Goal: Task Accomplishment & Management: Complete application form

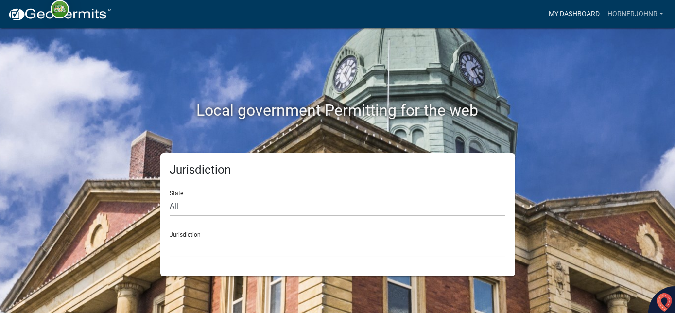
click at [562, 14] on link "My Dashboard" at bounding box center [574, 14] width 59 height 18
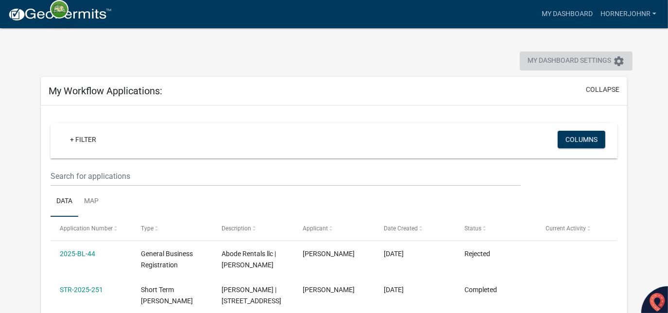
click at [618, 63] on icon "settings" at bounding box center [619, 61] width 12 height 12
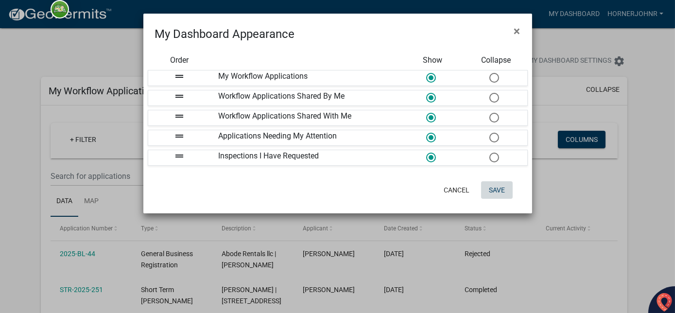
click at [498, 184] on button "Save" at bounding box center [497, 189] width 32 height 17
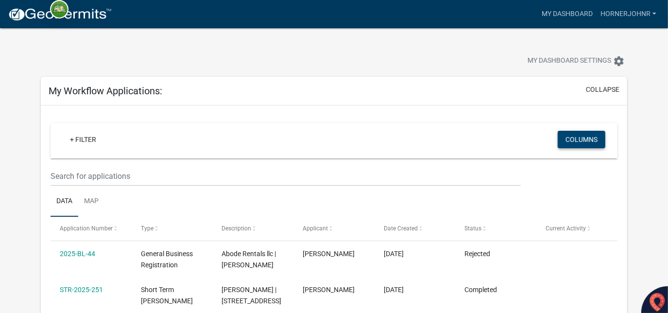
click at [574, 143] on button "Columns" at bounding box center [582, 139] width 48 height 17
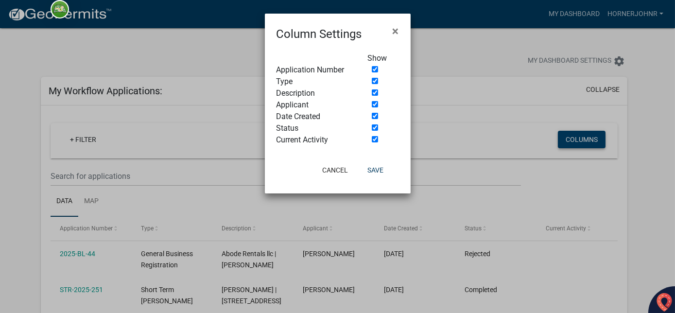
click at [574, 143] on ngb-modal-window "Column Settings × Show Application Number Type Description Applicant Date Creat…" at bounding box center [337, 156] width 675 height 313
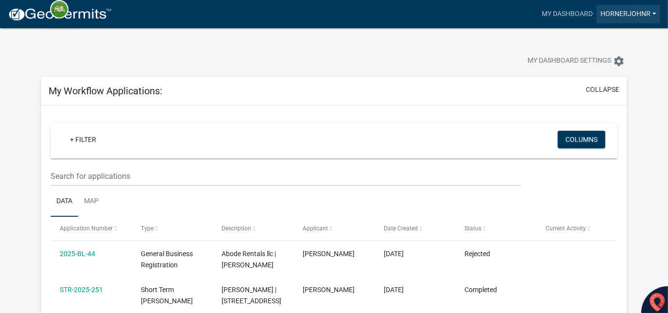
click at [608, 17] on link "hornerjohnr" at bounding box center [629, 14] width 64 height 18
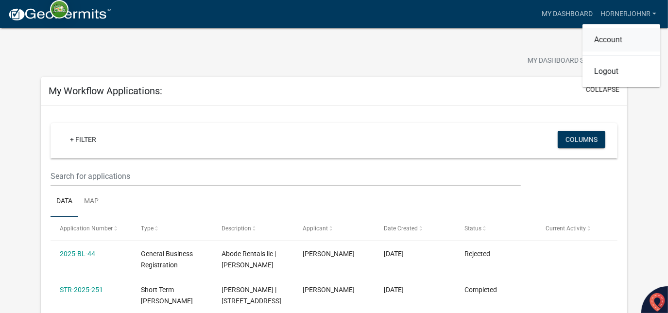
click at [602, 36] on link "Account" at bounding box center [622, 39] width 78 height 23
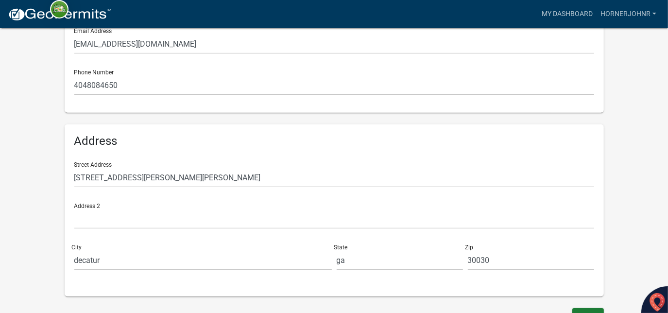
scroll to position [253, 0]
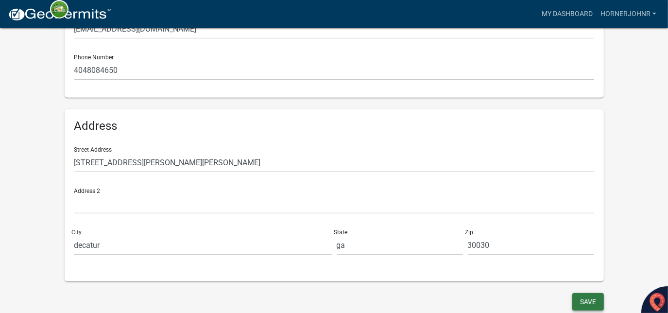
click at [593, 304] on button "Save" at bounding box center [588, 301] width 32 height 17
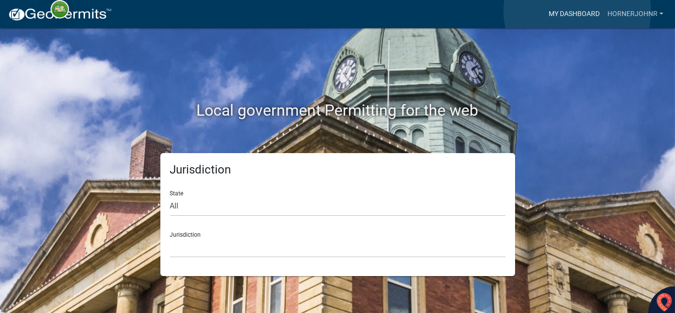
click at [577, 11] on link "My Dashboard" at bounding box center [574, 14] width 59 height 18
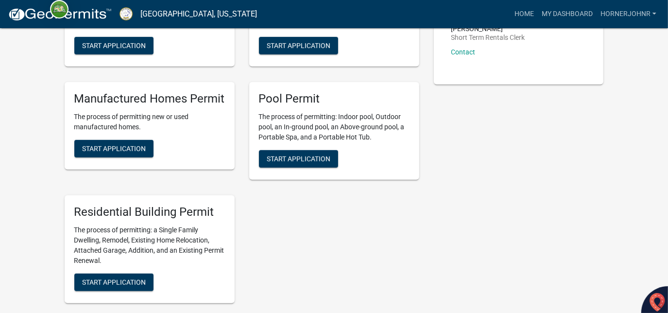
scroll to position [398, 0]
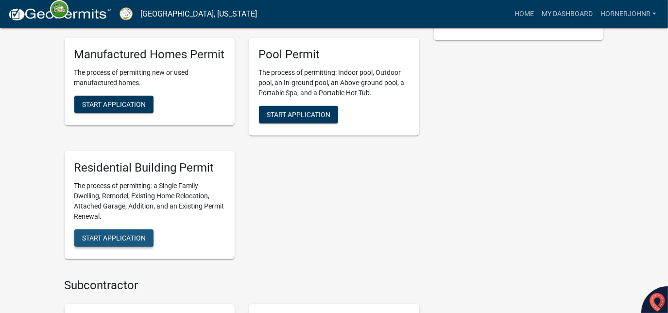
click at [107, 242] on span "Start Application" at bounding box center [114, 238] width 64 height 8
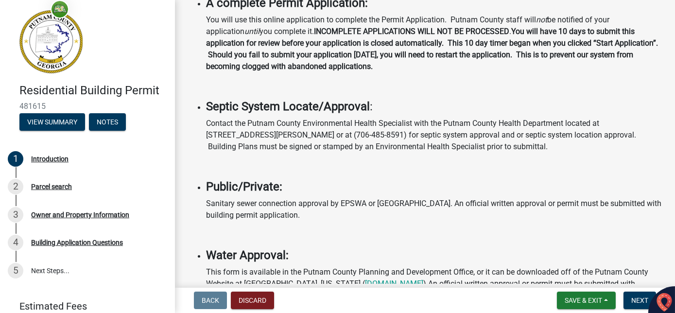
scroll to position [265, 0]
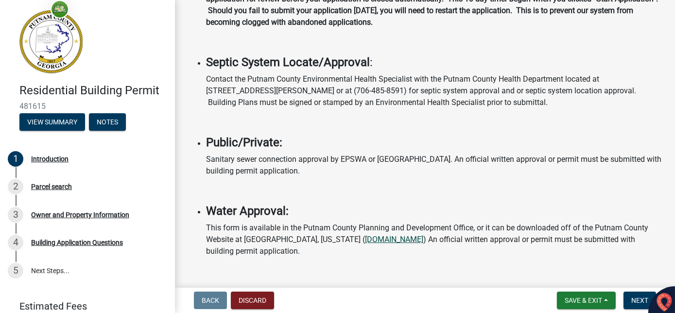
click at [365, 235] on link "[DOMAIN_NAME]" at bounding box center [394, 239] width 58 height 9
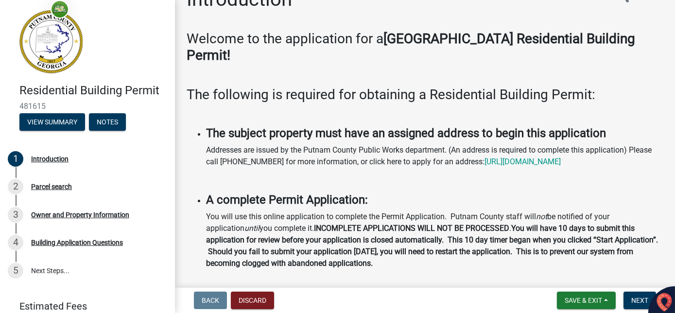
scroll to position [0, 0]
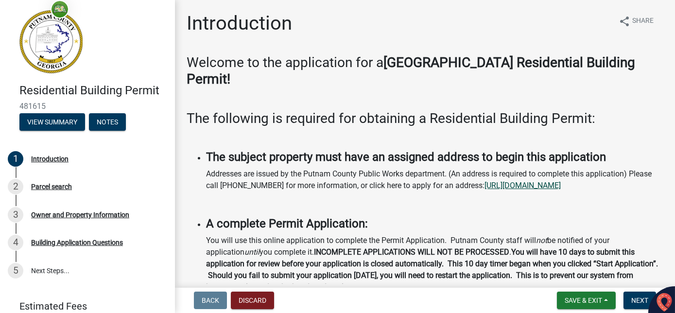
click at [485, 181] on link "[URL][DOMAIN_NAME]" at bounding box center [523, 185] width 76 height 9
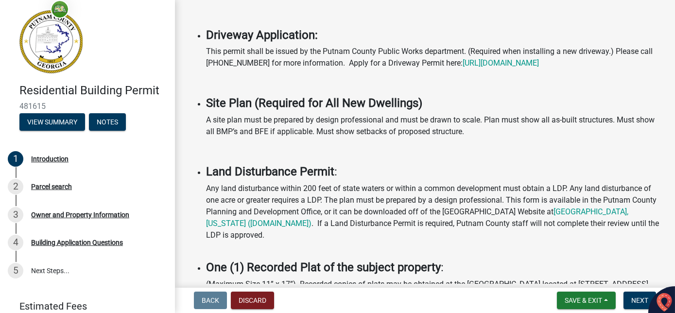
scroll to position [530, 0]
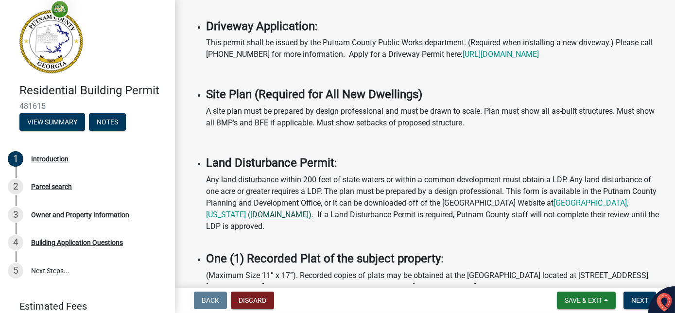
click at [266, 219] on link "(putnamcountyga.us)" at bounding box center [280, 214] width 64 height 9
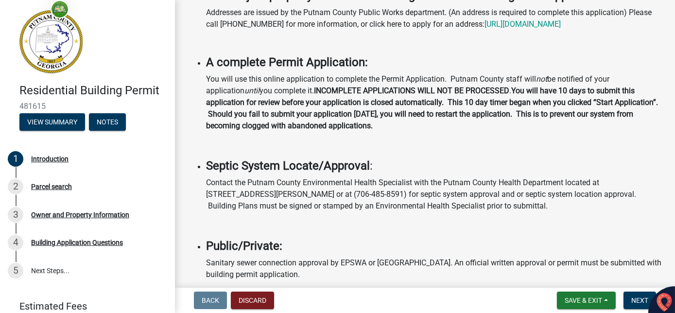
scroll to position [44, 0]
